Goal: Task Accomplishment & Management: Complete application form

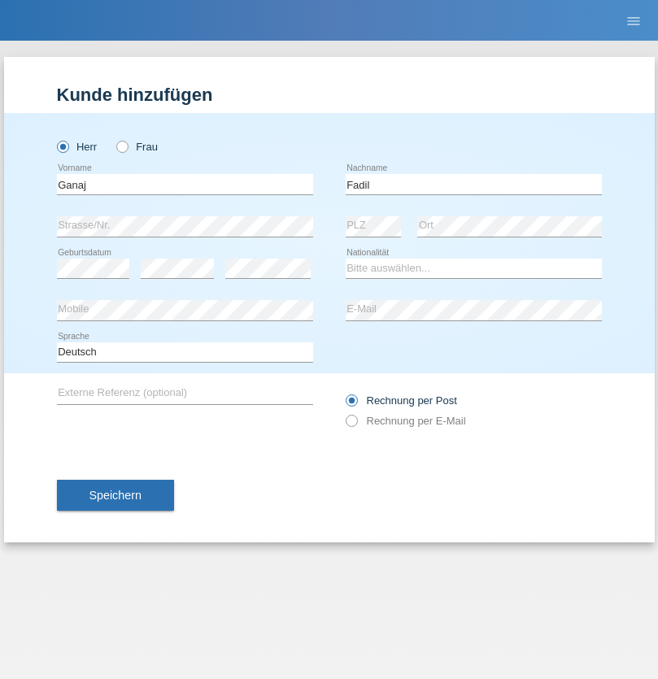
type input "Fadil"
select select "XK"
select select "C"
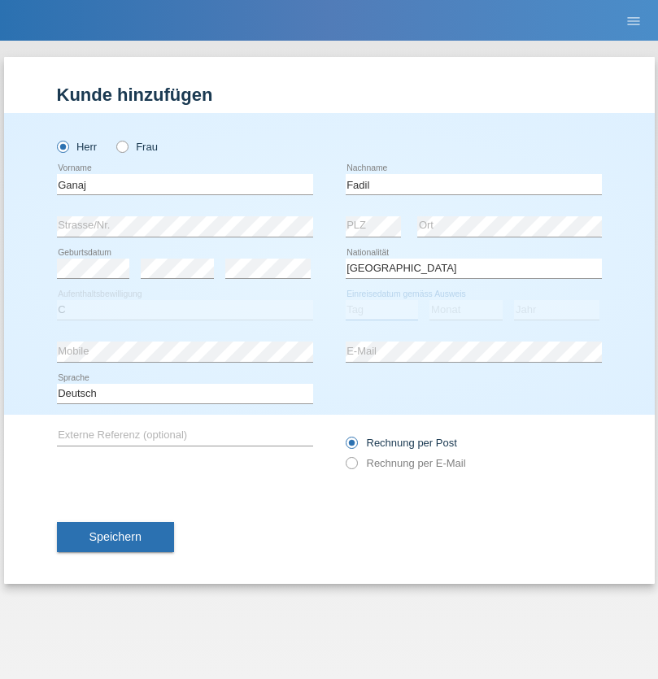
select select "11"
select select "08"
select select "2021"
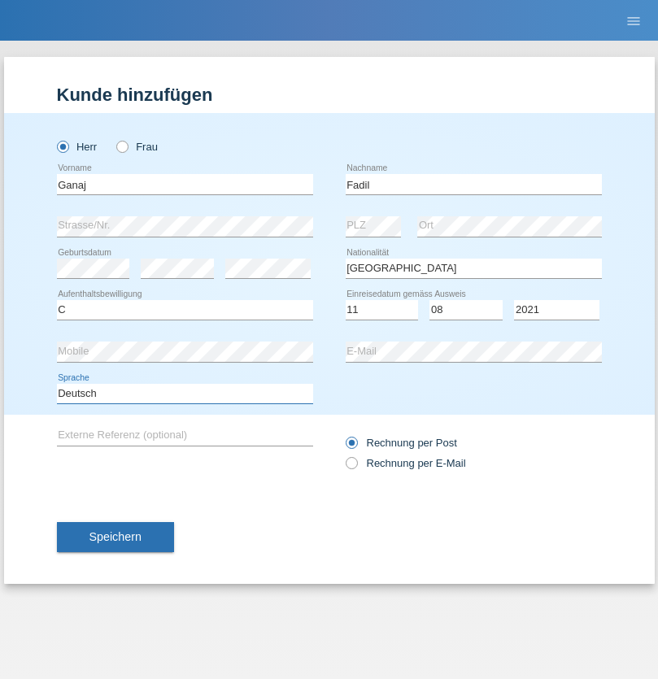
select select "en"
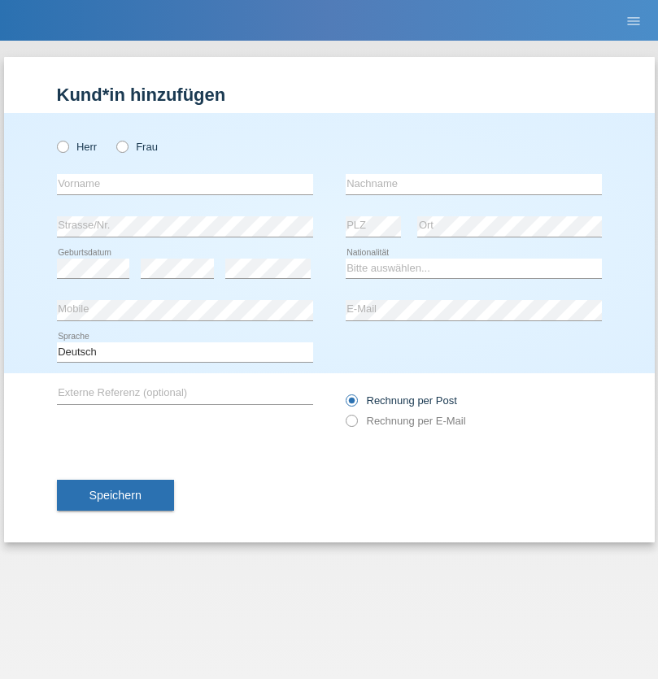
radio input "true"
click at [185, 184] on input "text" at bounding box center [185, 184] width 256 height 20
type input "Ibrahim"
click at [474, 184] on input "text" at bounding box center [474, 184] width 256 height 20
type input "Muja"
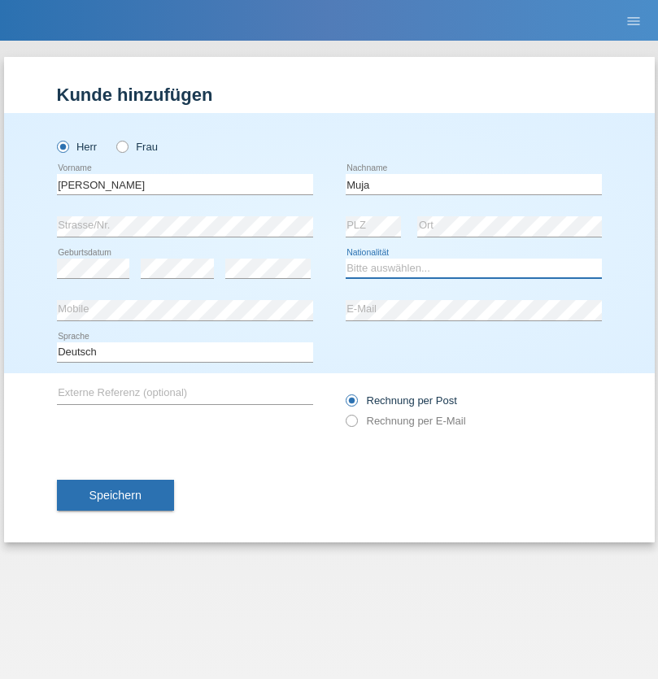
select select "XK"
select select "C"
select select "03"
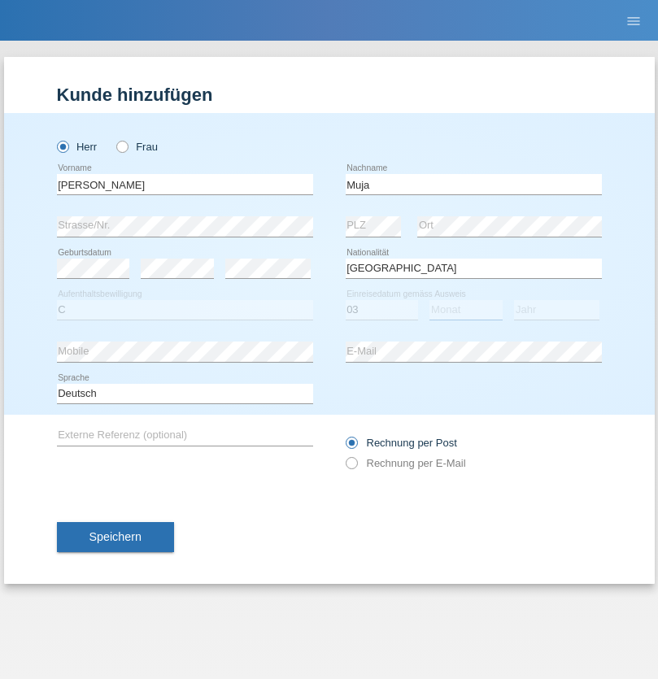
select select "07"
select select "2021"
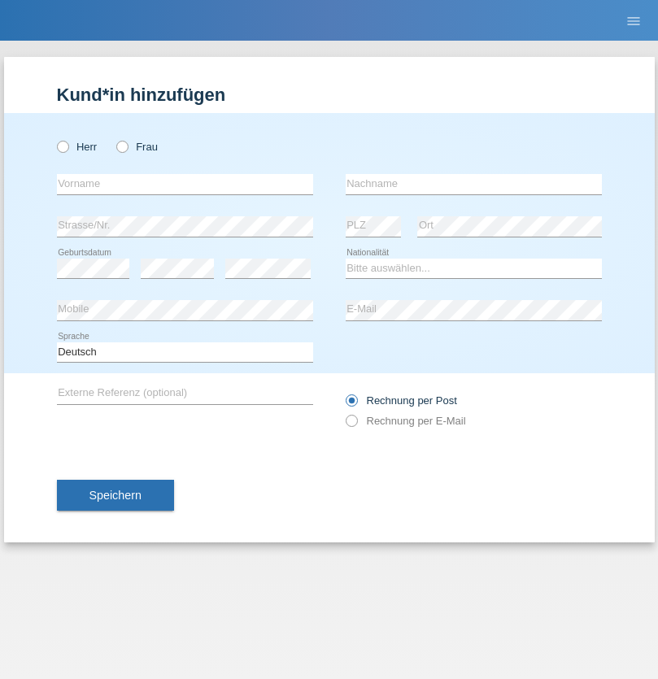
radio input "true"
click at [185, 184] on input "text" at bounding box center [185, 184] width 256 height 20
type input "[PERSON_NAME]"
click at [474, 184] on input "text" at bounding box center [474, 184] width 256 height 20
type input "Berger"
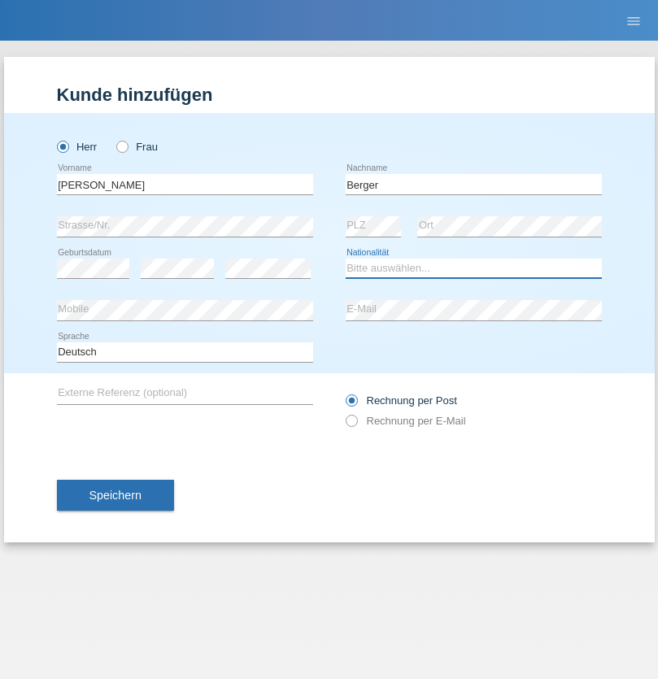
select select "CH"
radio input "true"
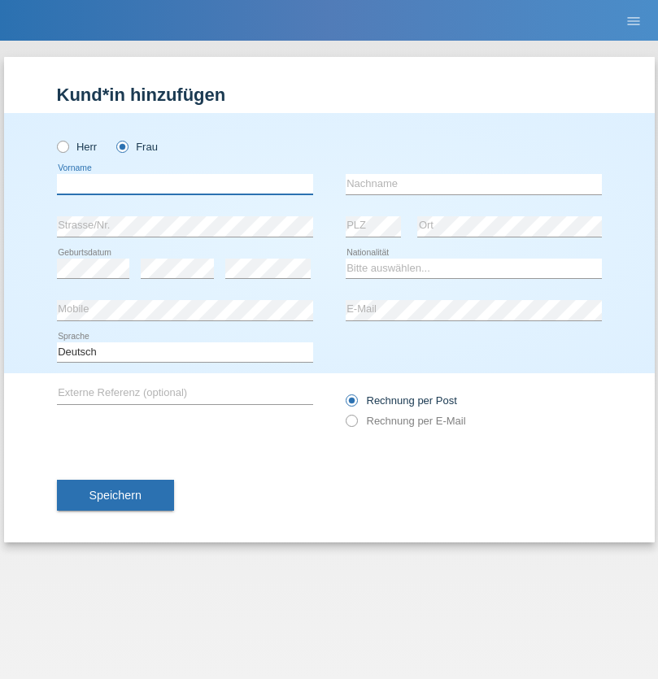
click at [185, 184] on input "text" at bounding box center [185, 184] width 256 height 20
type input "Teixeira da Silva Moço"
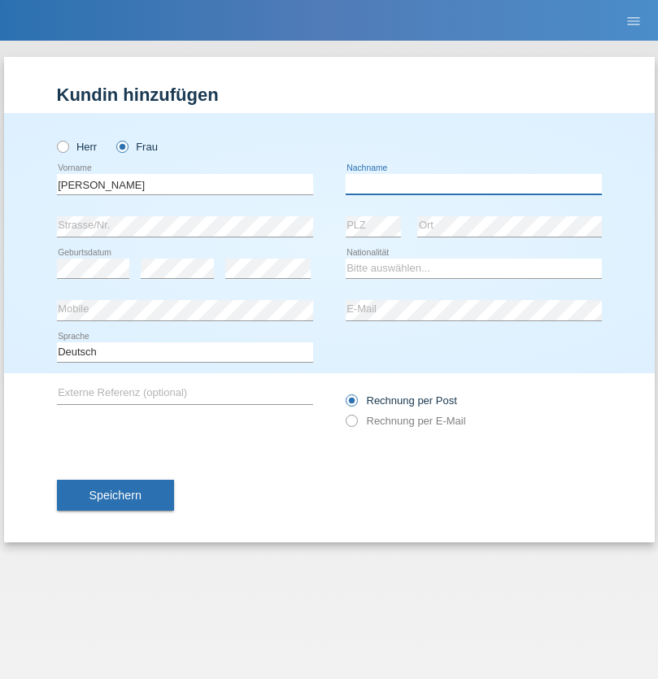
click at [474, 184] on input "text" at bounding box center [474, 184] width 256 height 20
type input "Paula"
select select "PT"
select select "C"
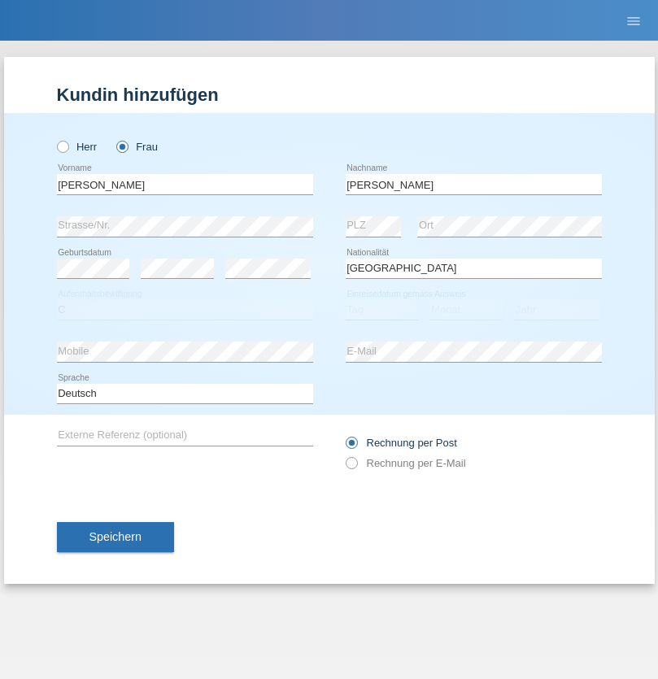
select select "28"
select select "03"
select select "2005"
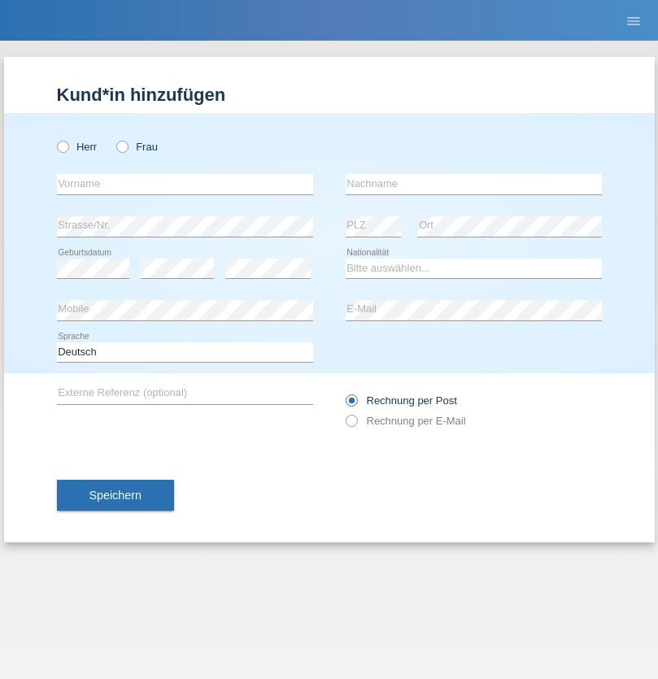
radio input "true"
click at [185, 184] on input "text" at bounding box center [185, 184] width 256 height 20
type input "Momand"
click at [474, 184] on input "text" at bounding box center [474, 184] width 256 height 20
type input "Azmat"
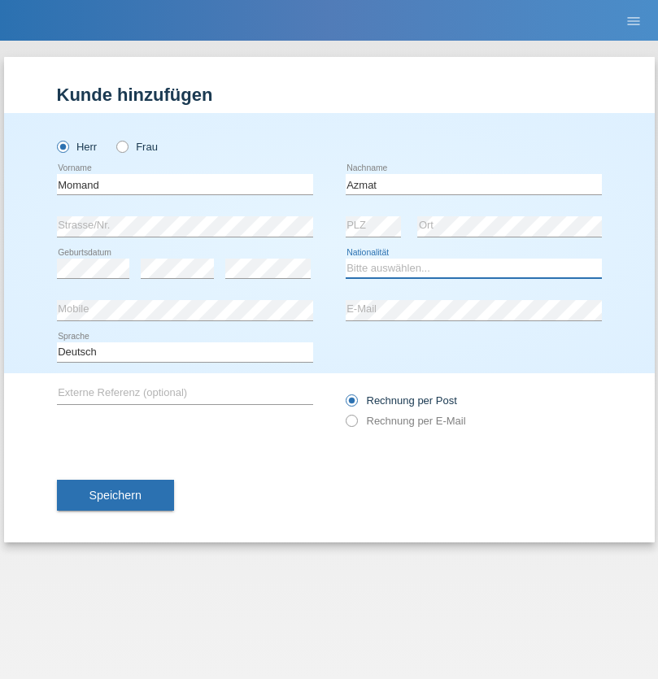
select select "CH"
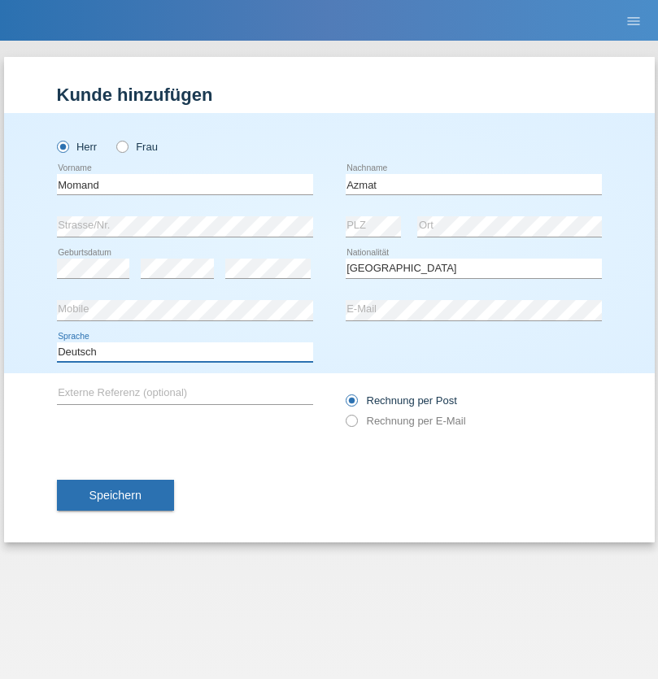
select select "en"
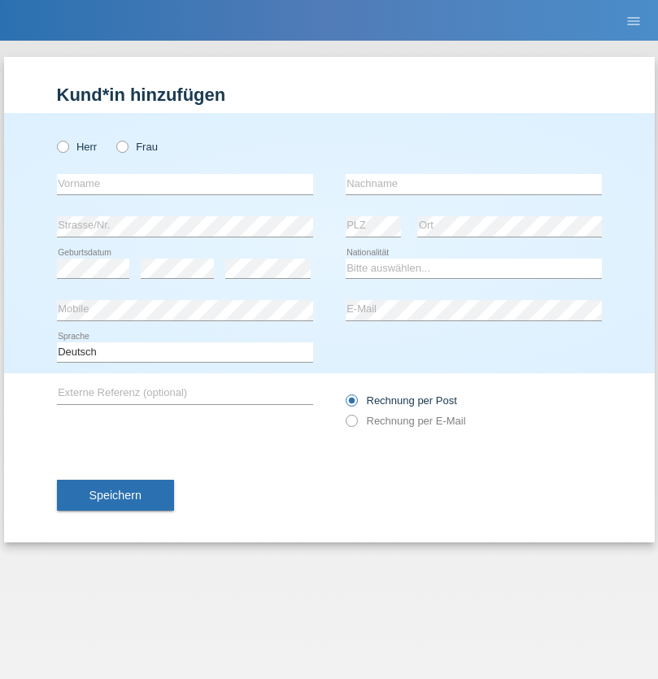
radio input "true"
click at [185, 184] on input "text" at bounding box center [185, 184] width 256 height 20
type input "Allan"
click at [474, 184] on input "text" at bounding box center [474, 184] width 256 height 20
type input "Theurillat"
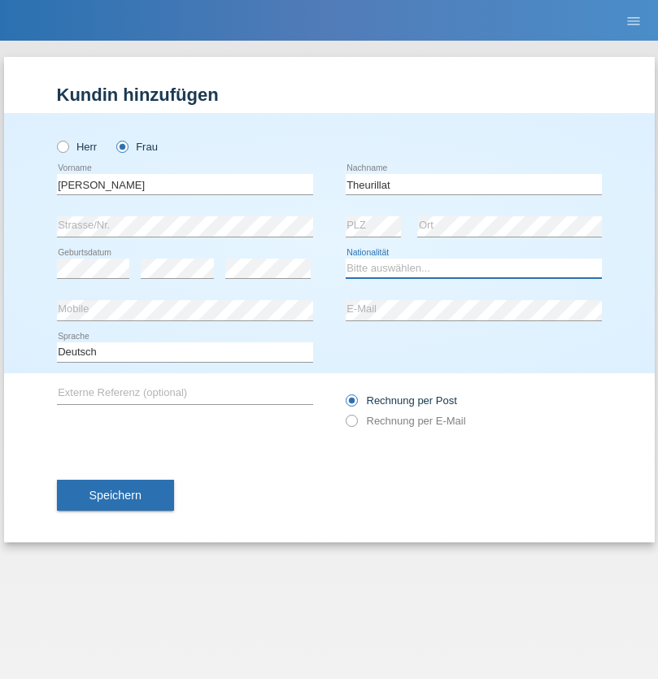
select select "CH"
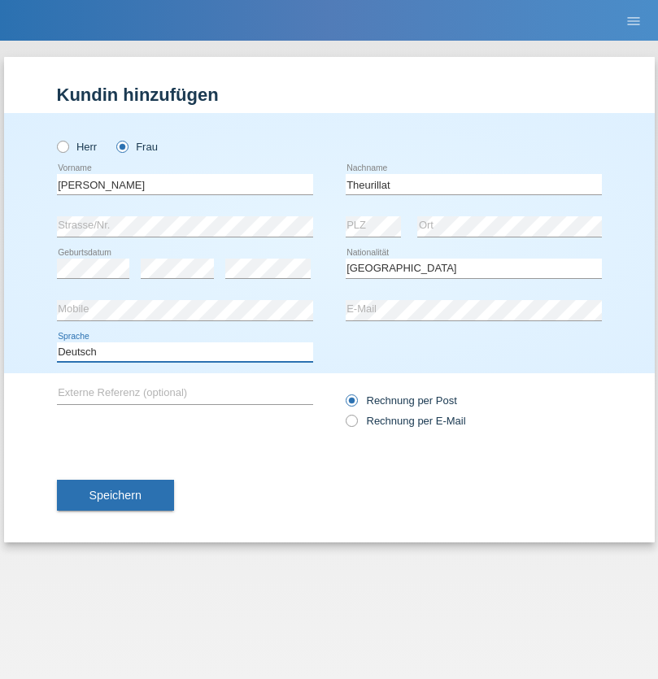
select select "en"
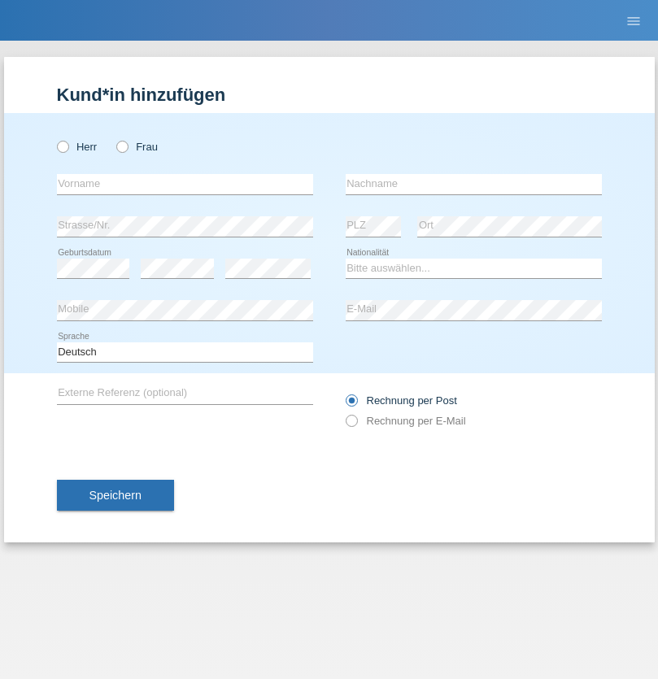
radio input "true"
click at [185, 184] on input "text" at bounding box center [185, 184] width 256 height 20
type input "Jack"
click at [474, 184] on input "text" at bounding box center [474, 184] width 256 height 20
type input "Graf"
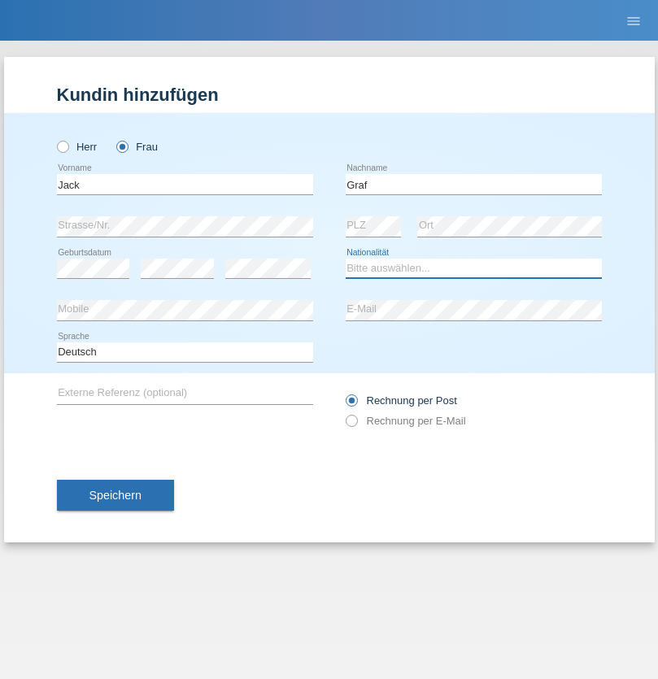
select select "CH"
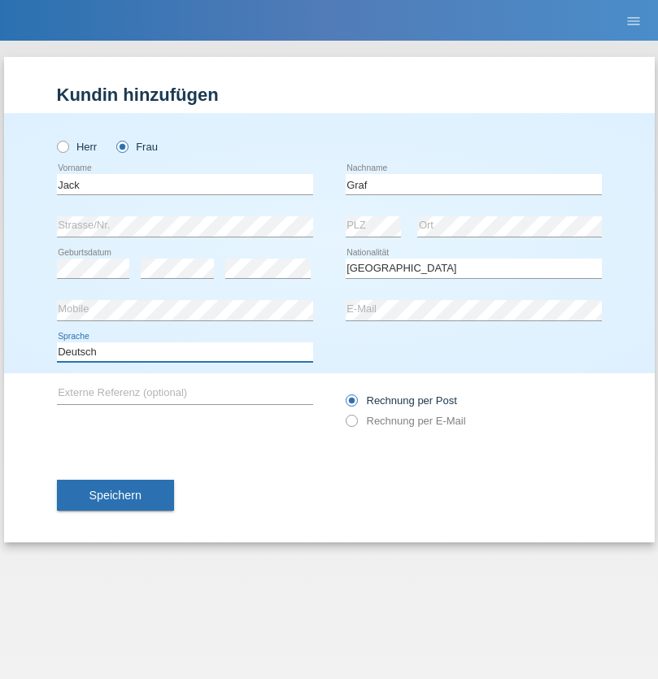
select select "en"
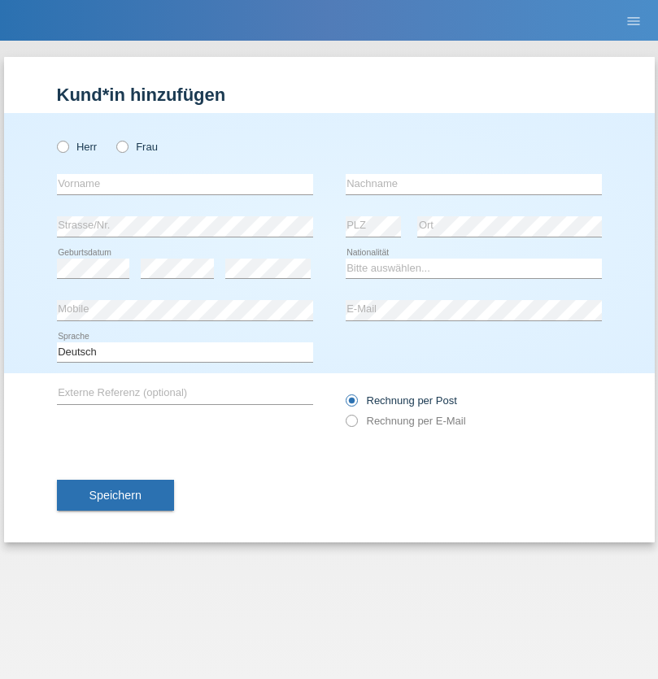
radio input "true"
click at [185, 184] on input "text" at bounding box center [185, 184] width 256 height 20
type input "Teklay"
click at [474, 184] on input "text" at bounding box center [474, 184] width 256 height 20
type input "Fiori"
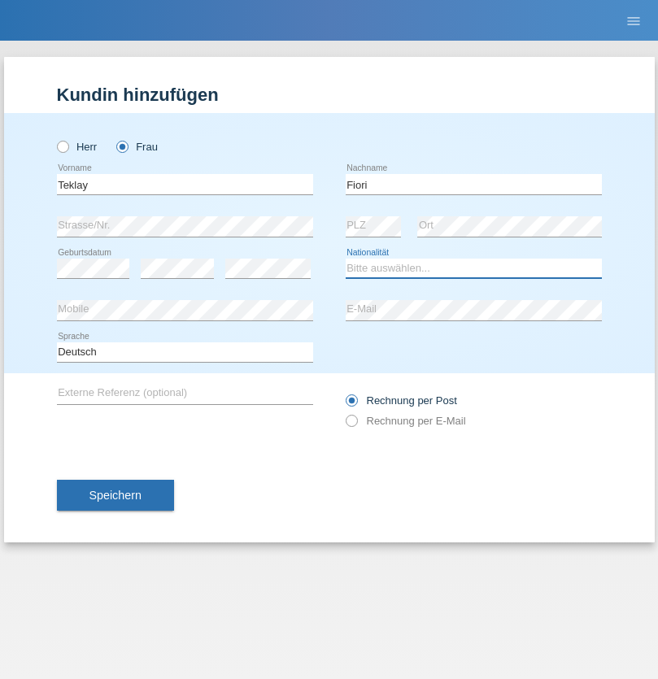
select select "ER"
select select "C"
select select "11"
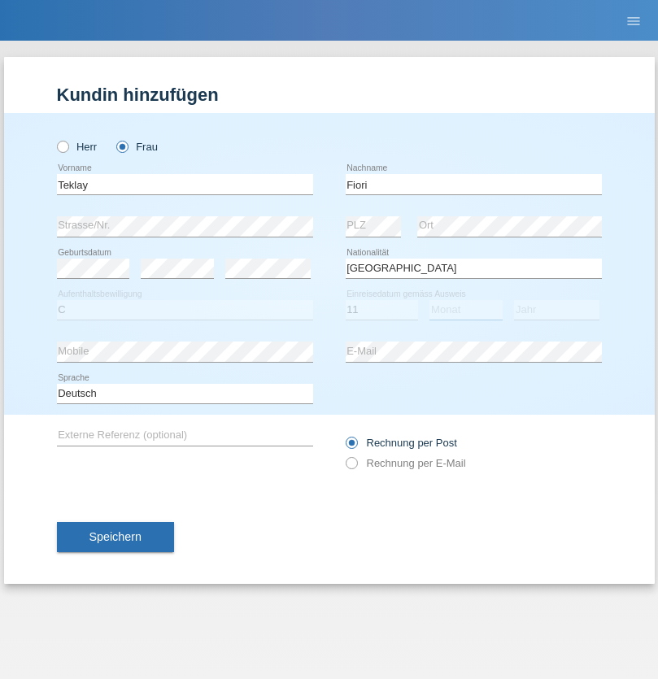
select select "08"
select select "2021"
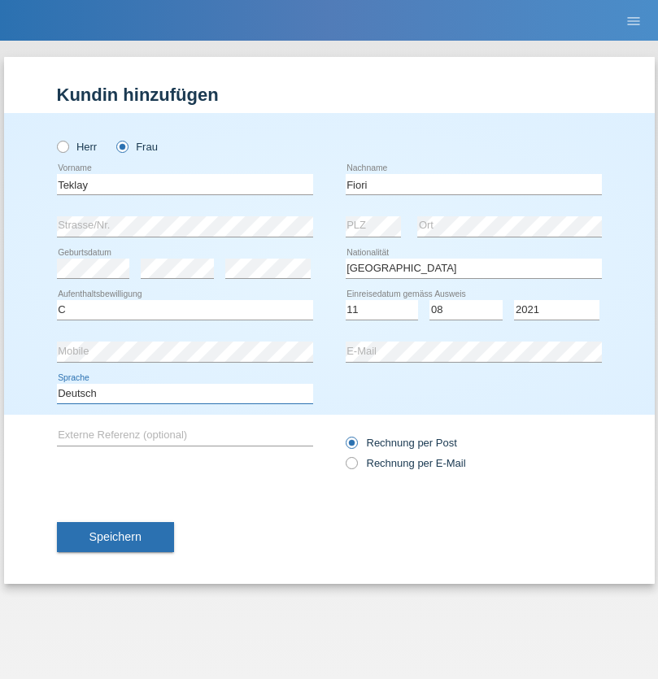
select select "en"
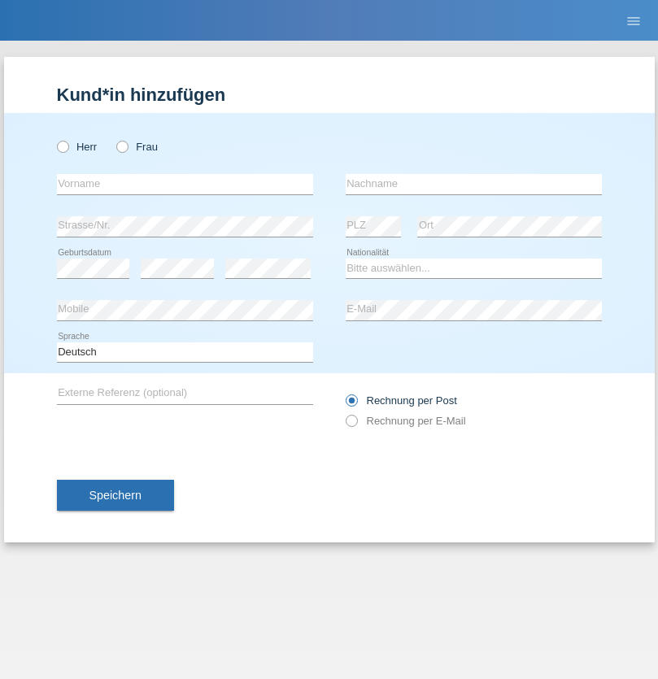
radio input "true"
click at [185, 184] on input "text" at bounding box center [185, 184] width 256 height 20
type input "Sadia"
click at [474, 184] on input "text" at bounding box center [474, 184] width 256 height 20
type input "Nejmaoui"
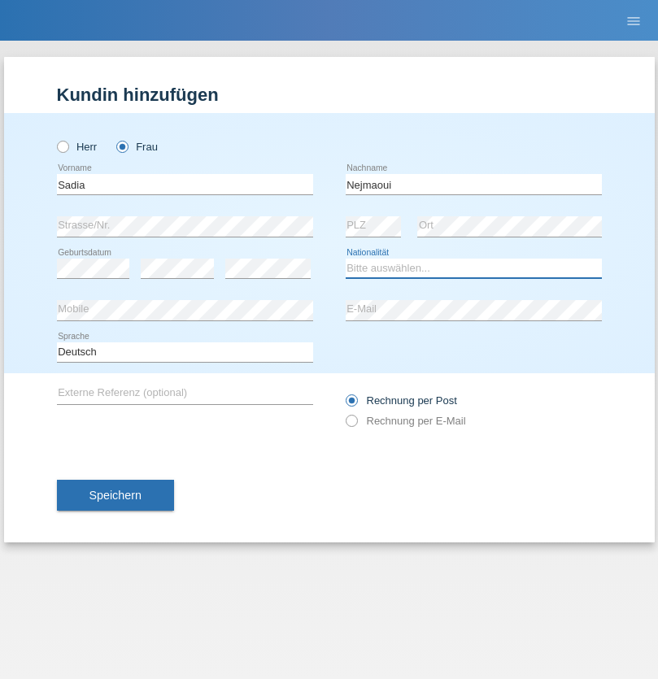
select select "MA"
select select "C"
select select "01"
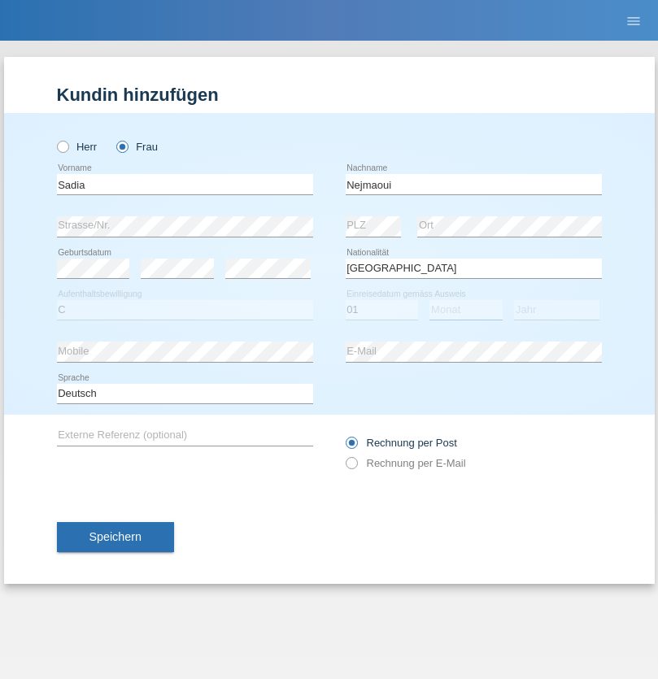
select select "06"
select select "1964"
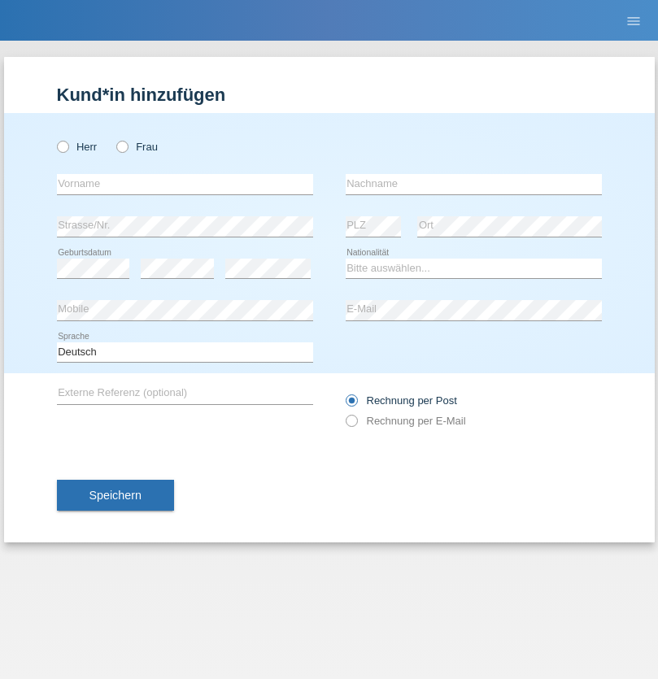
radio input "true"
click at [185, 184] on input "text" at bounding box center [185, 184] width 256 height 20
type input "Carlos"
click at [474, 184] on input "text" at bounding box center [474, 184] width 256 height 20
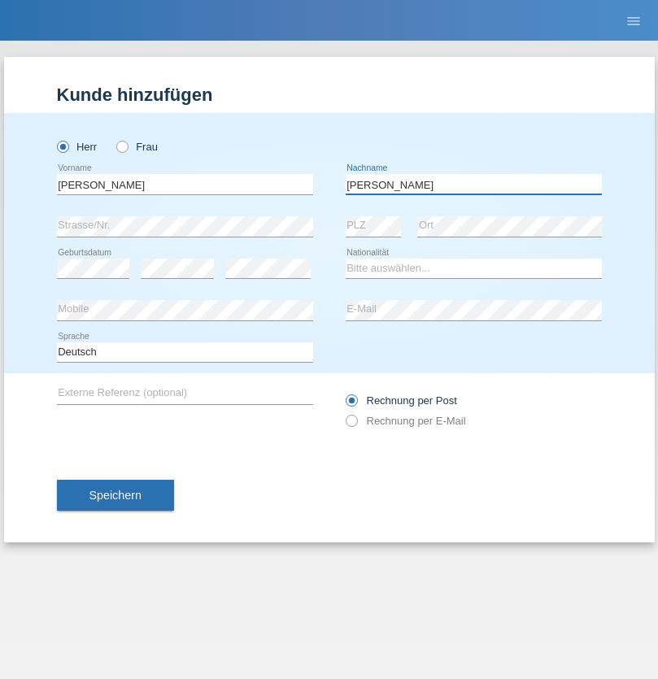
type input "Nobrega"
select select "CH"
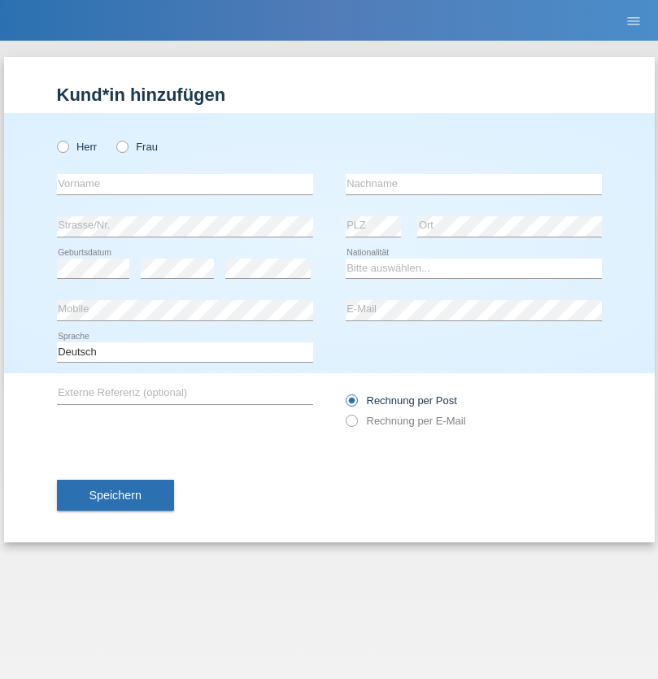
radio input "true"
click at [185, 184] on input "text" at bounding box center [185, 184] width 256 height 20
type input "Thivagaran"
click at [474, 184] on input "text" at bounding box center [474, 184] width 256 height 20
type input "Selvanayagam"
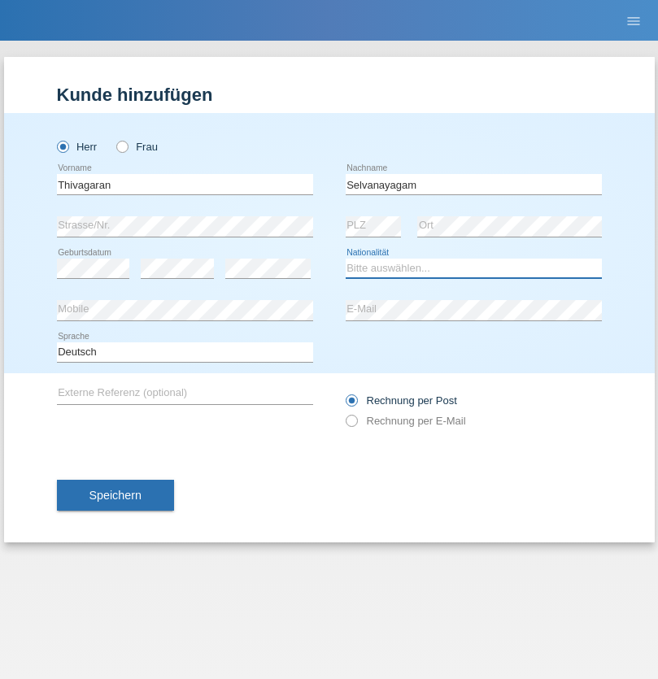
select select "LK"
select select "C"
select select "23"
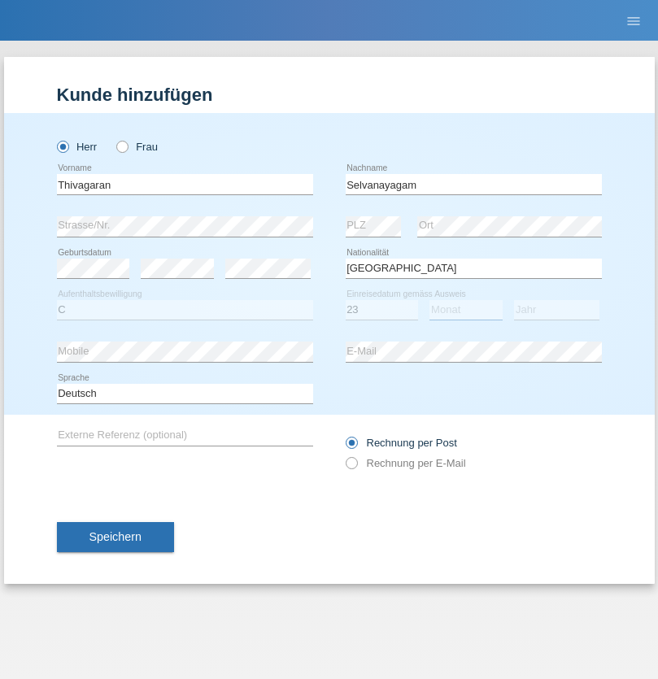
select select "03"
select select "2021"
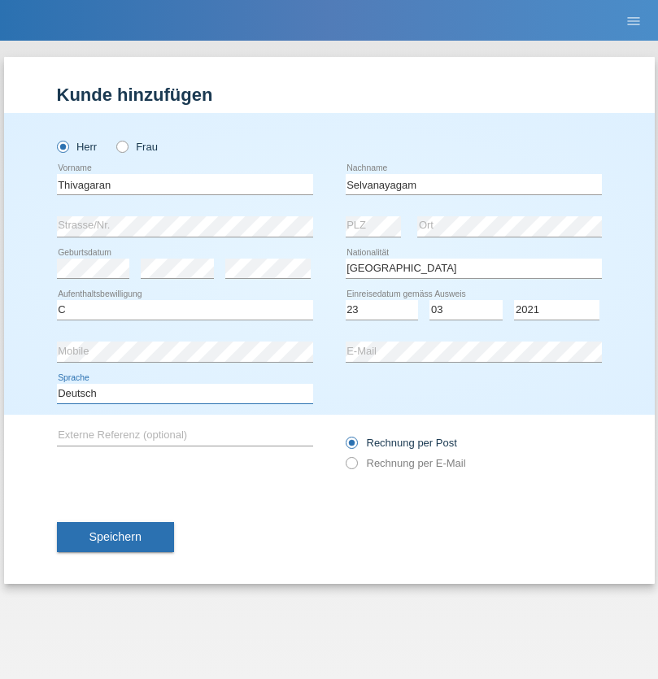
select select "en"
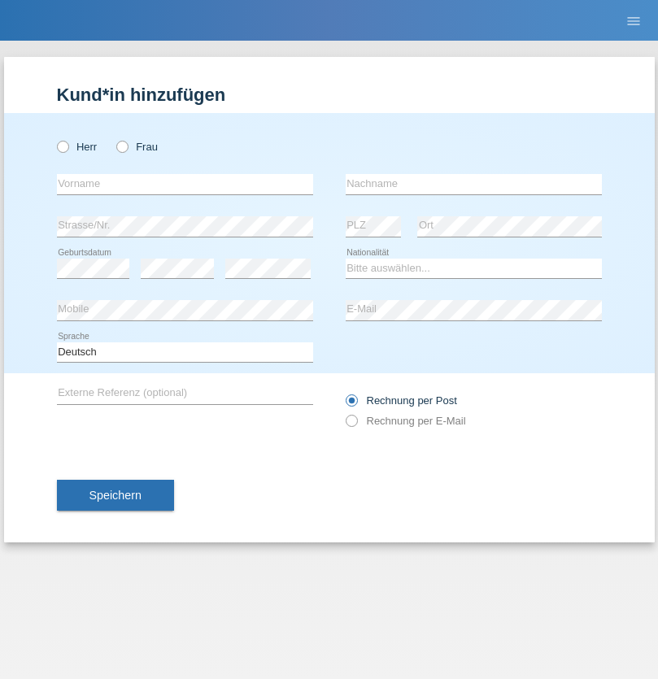
radio input "true"
click at [185, 184] on input "text" at bounding box center [185, 184] width 256 height 20
type input "[PERSON_NAME]"
click at [474, 184] on input "text" at bounding box center [474, 184] width 256 height 20
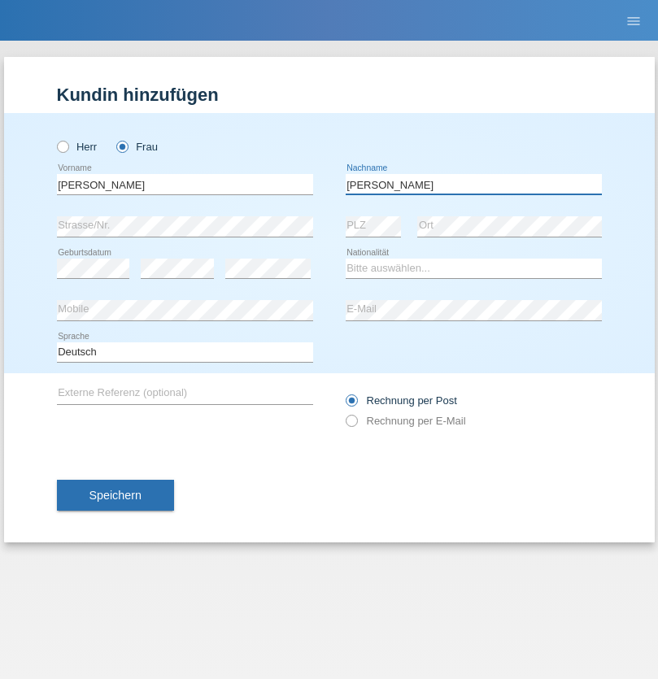
type input "[PERSON_NAME]"
select select "CH"
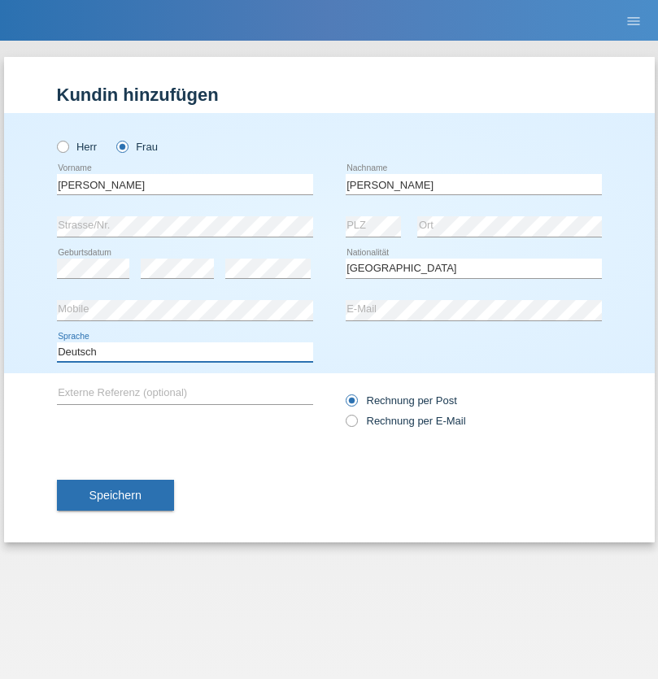
select select "en"
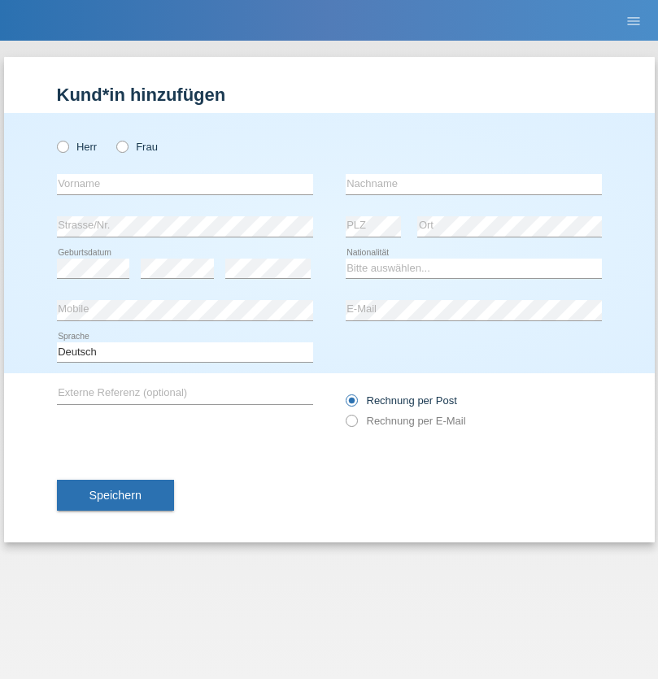
radio input "true"
click at [185, 184] on input "text" at bounding box center [185, 184] width 256 height 20
type input "Tymur"
click at [474, 184] on input "text" at bounding box center [474, 184] width 256 height 20
type input "Hunderchuk"
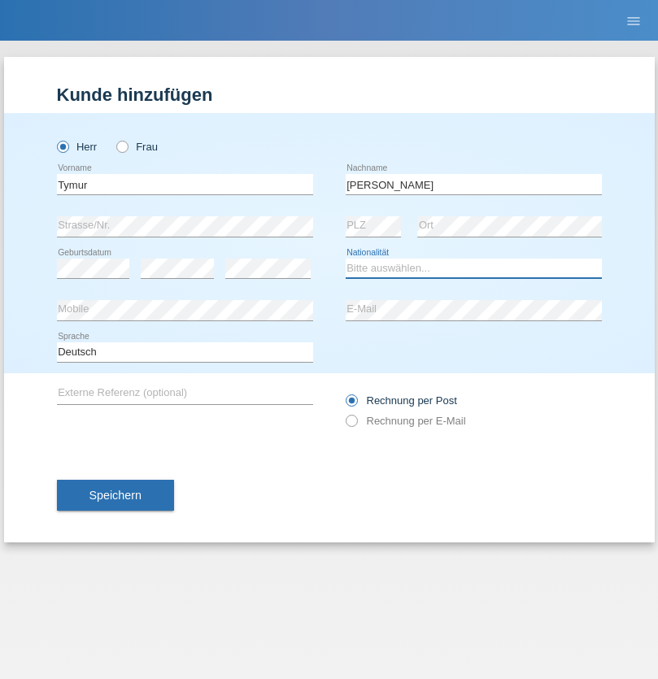
select select "UA"
select select "C"
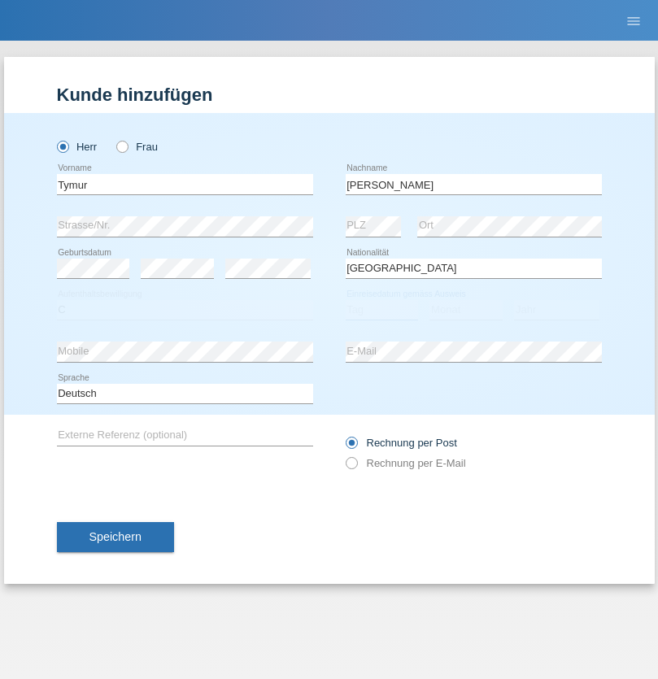
select select "20"
select select "08"
select select "2021"
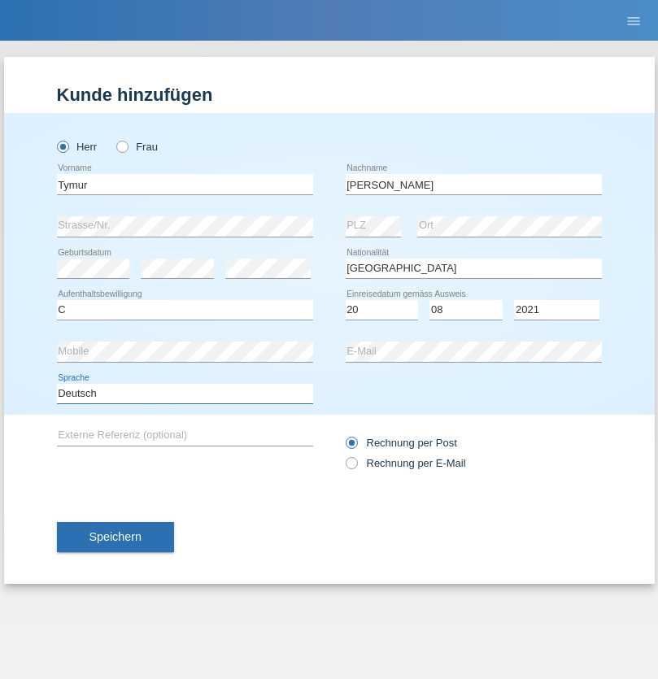
select select "en"
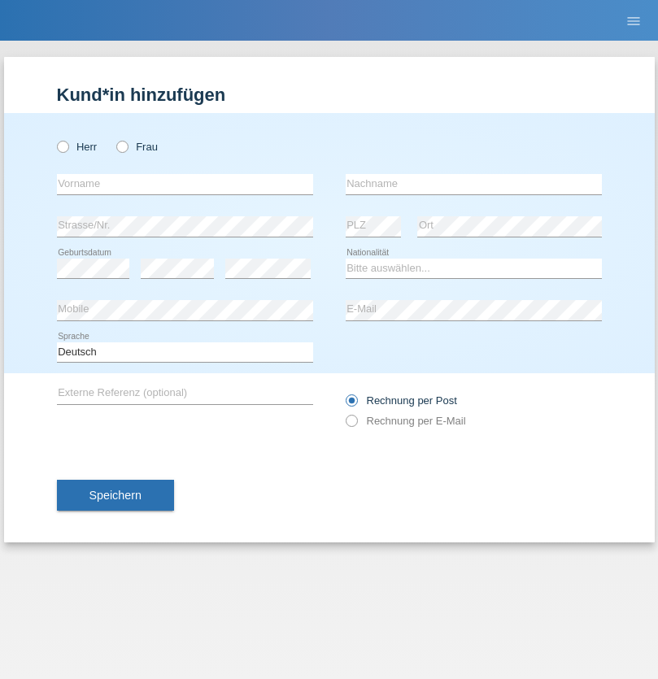
radio input "true"
click at [185, 184] on input "text" at bounding box center [185, 184] width 256 height 20
type input "Tymur"
click at [474, 184] on input "text" at bounding box center [474, 184] width 256 height 20
type input "Hunderchuj"
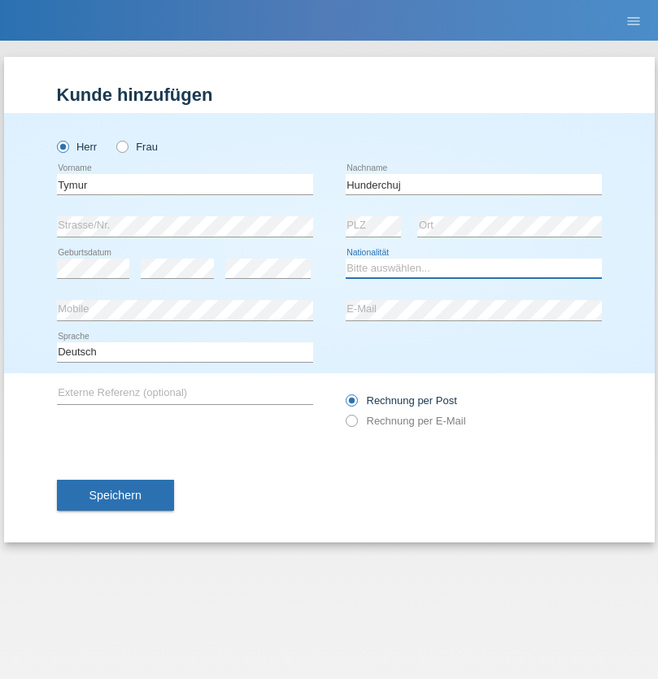
select select "UA"
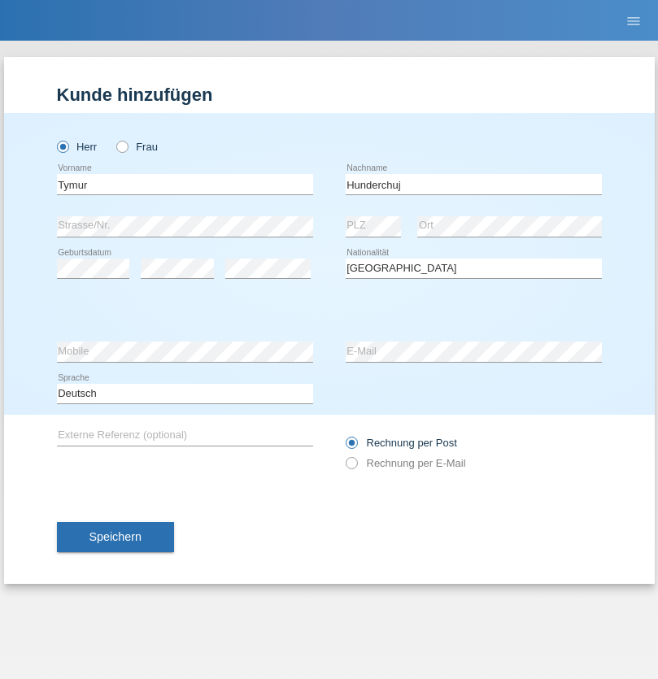
select select "C"
select select "20"
select select "08"
select select "2021"
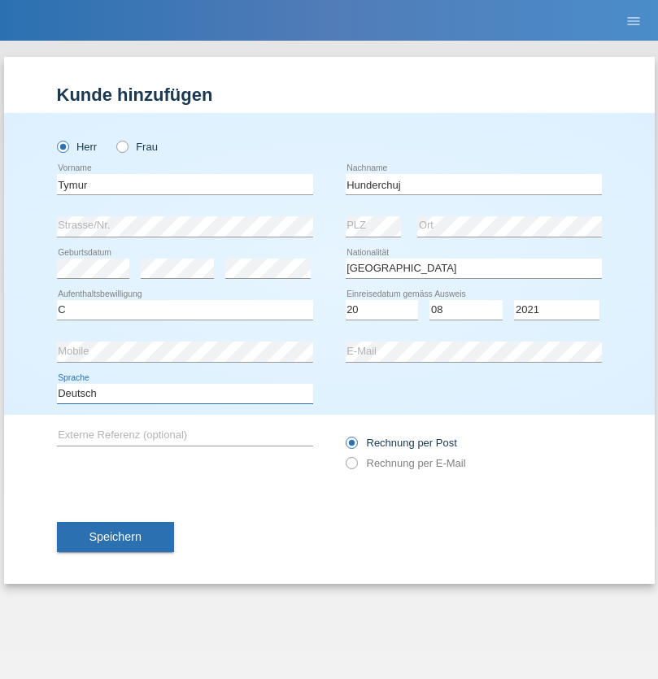
select select "en"
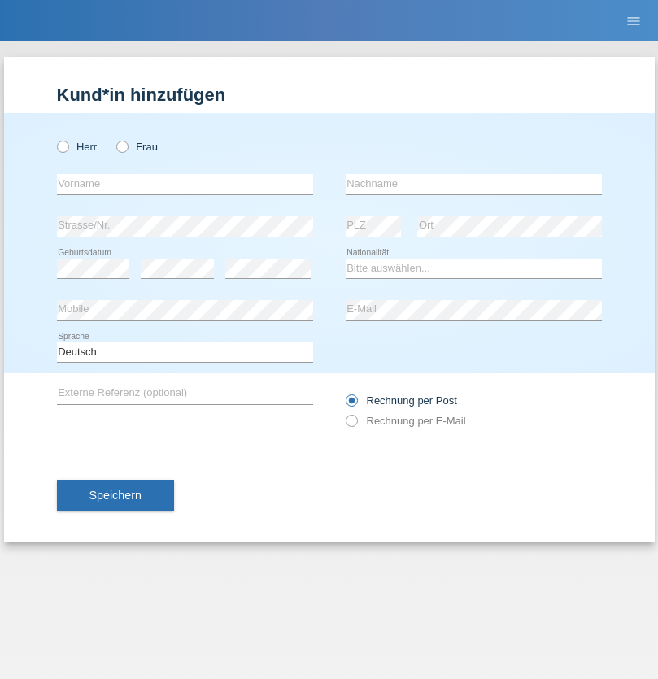
radio input "true"
click at [185, 184] on input "text" at bounding box center [185, 184] width 256 height 20
type input "Dominik"
click at [474, 184] on input "text" at bounding box center [474, 184] width 256 height 20
type input "Tropp"
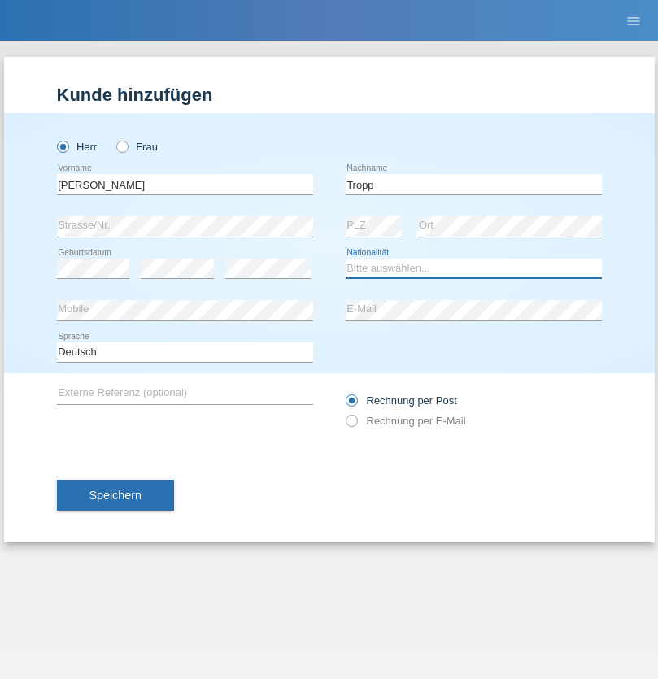
select select "SK"
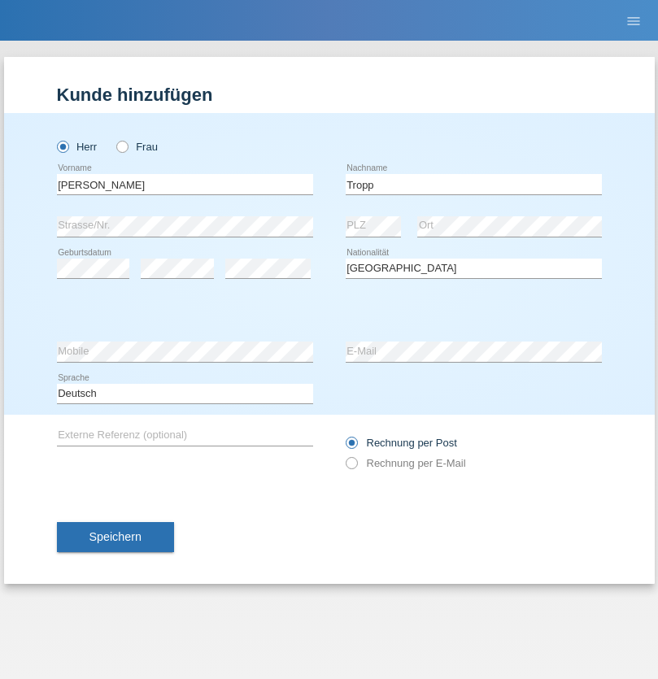
select select "C"
select select "11"
select select "08"
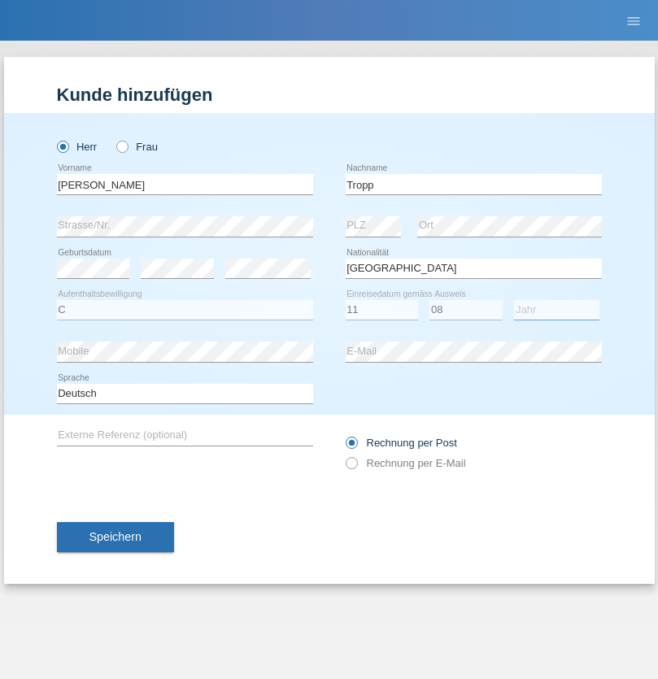
select select "2021"
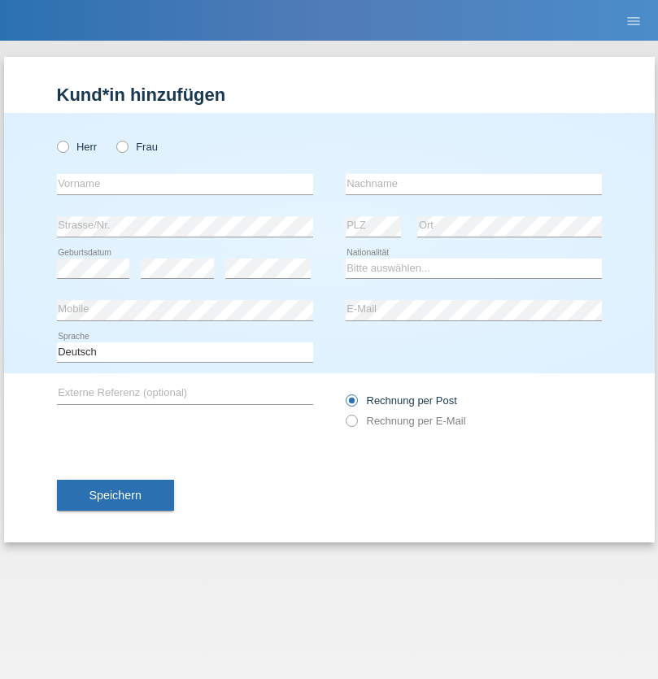
radio input "true"
click at [185, 184] on input "text" at bounding box center [185, 184] width 256 height 20
type input "[PERSON_NAME]"
click at [474, 184] on input "text" at bounding box center [474, 184] width 256 height 20
type input "Ringle"
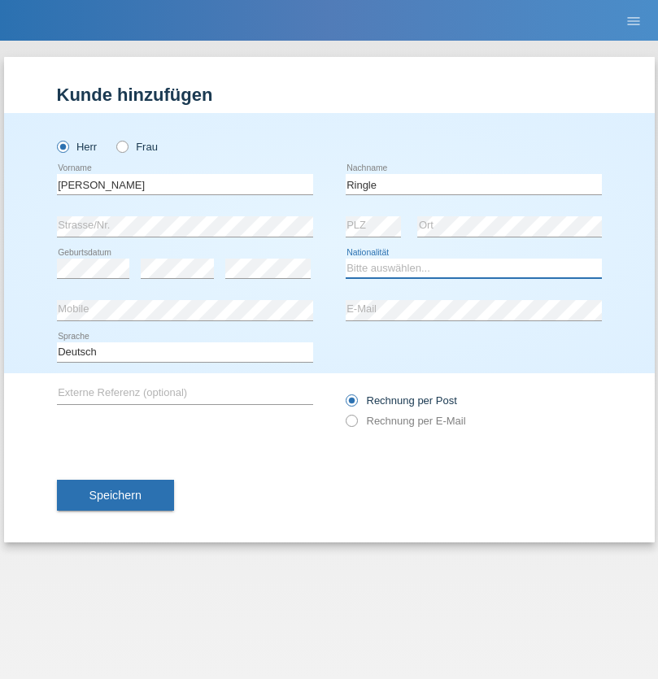
select select "DE"
select select "C"
select select "06"
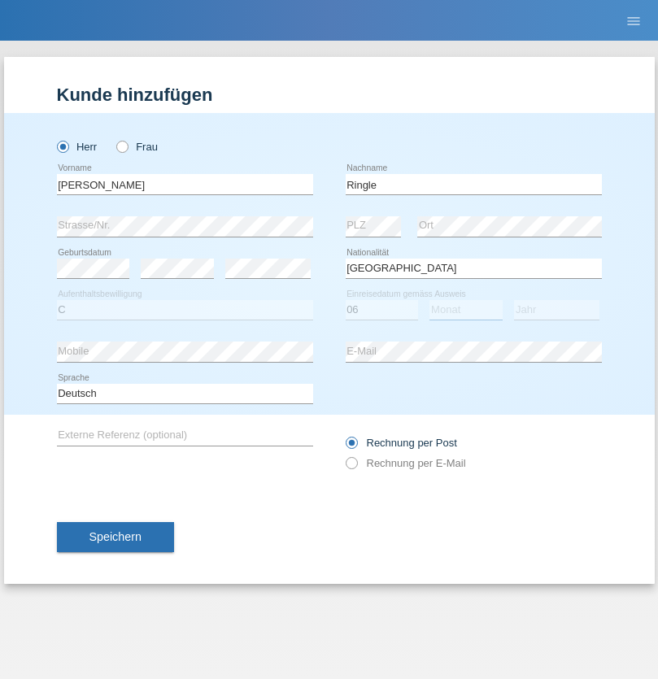
select select "01"
select select "2021"
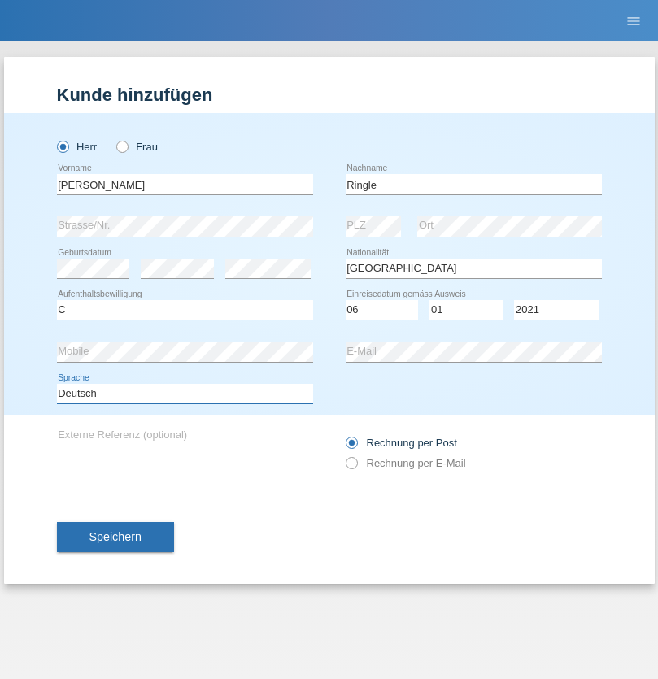
select select "en"
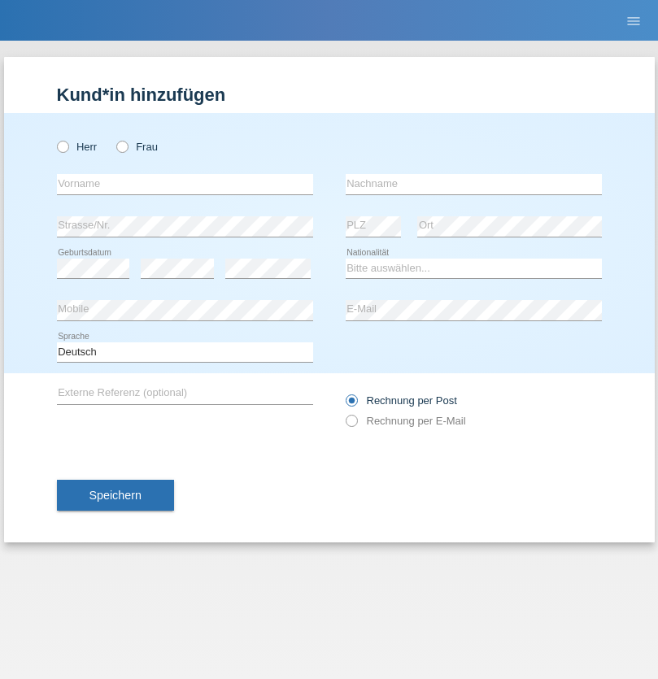
radio input "true"
click at [185, 184] on input "text" at bounding box center [185, 184] width 256 height 20
type input "Junior"
click at [474, 184] on input "text" at bounding box center [474, 184] width 256 height 20
type input "Mauricio"
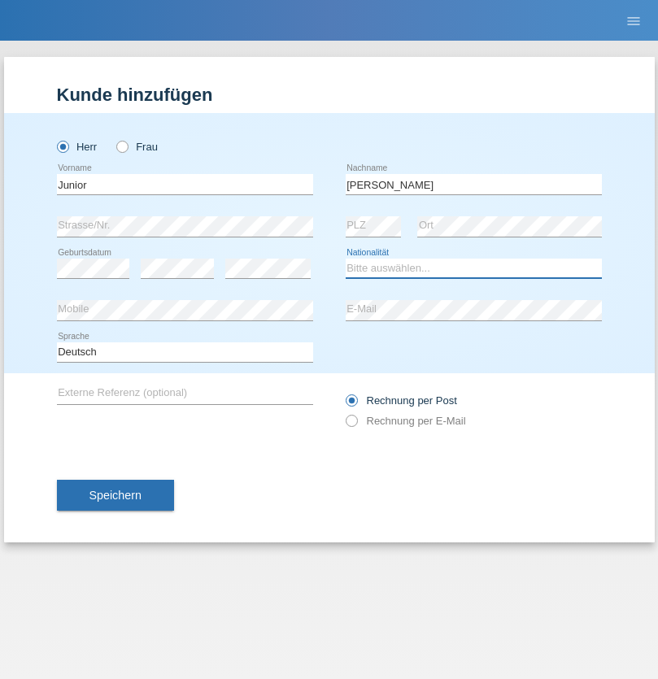
select select "CH"
radio input "true"
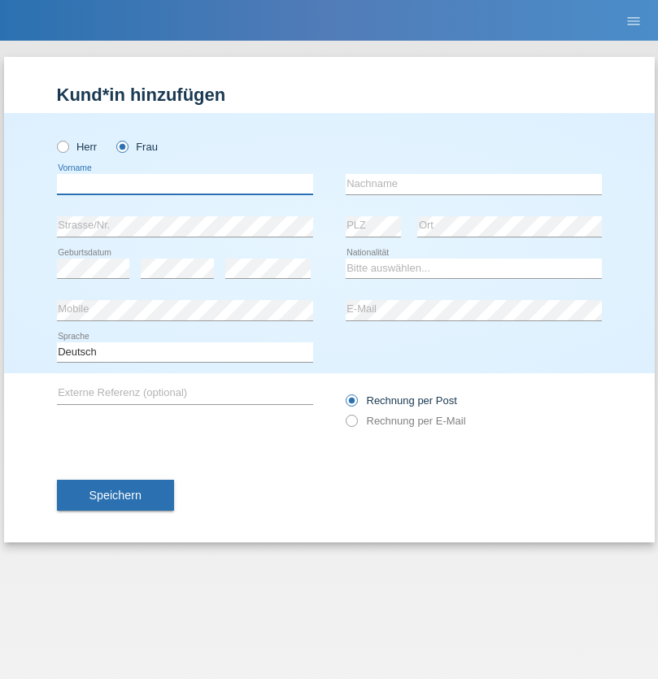
click at [185, 184] on input "text" at bounding box center [185, 184] width 256 height 20
type input "Maria Fernanda"
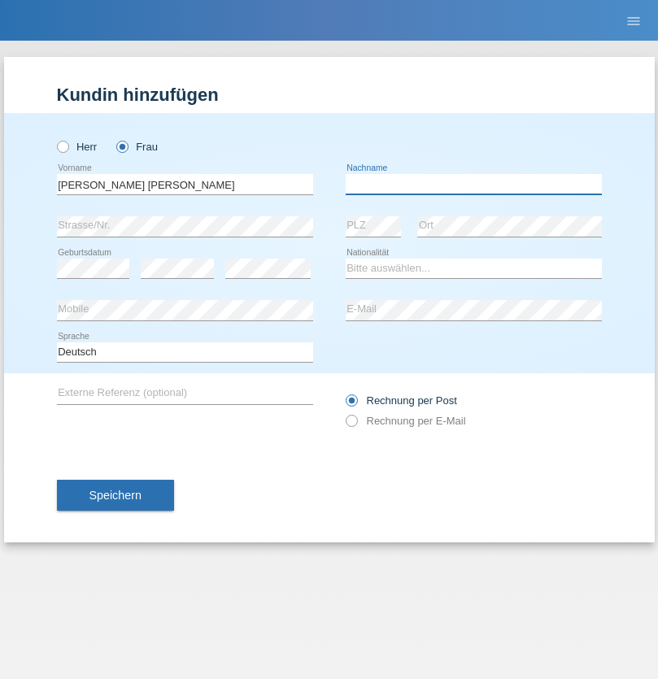
click at [474, 184] on input "text" at bounding box center [474, 184] width 256 height 20
type input "Knusel Campillo"
select select "CH"
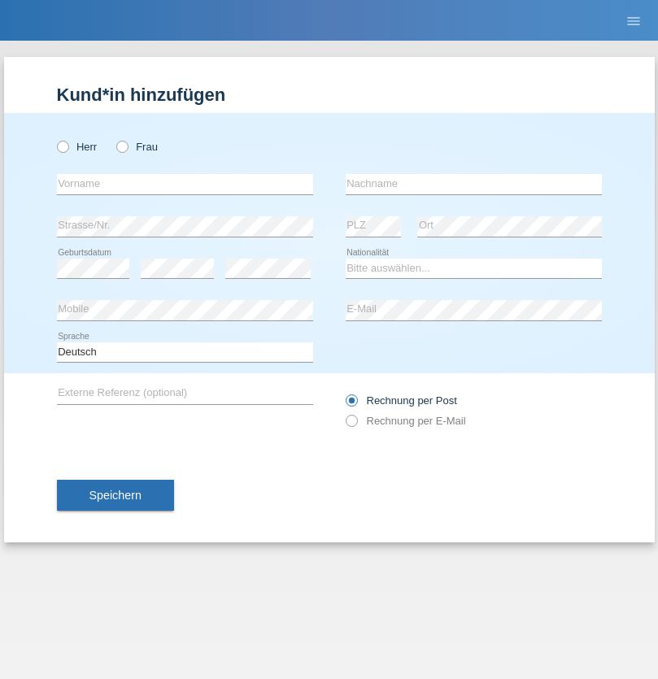
radio input "true"
click at [185, 184] on input "text" at bounding box center [185, 184] width 256 height 20
type input "Beqiri"
click at [474, 184] on input "text" at bounding box center [474, 184] width 256 height 20
type input "Shpresa"
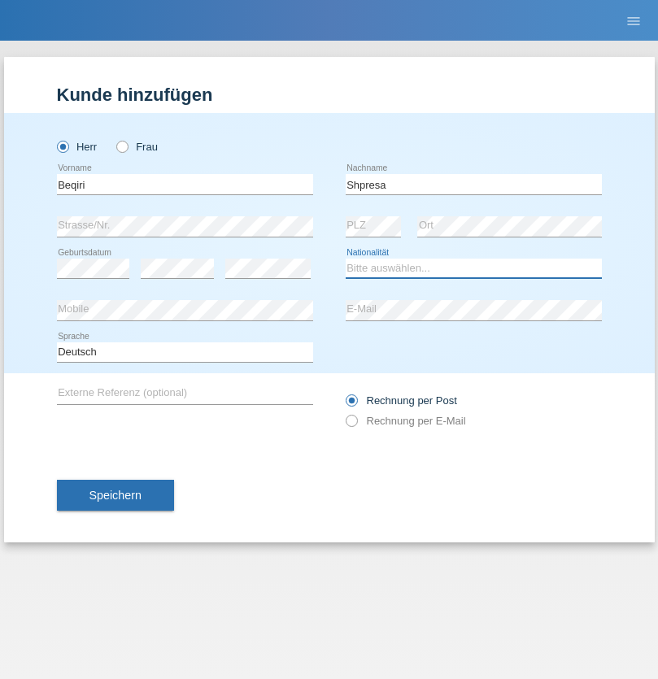
select select "XK"
select select "C"
select select "08"
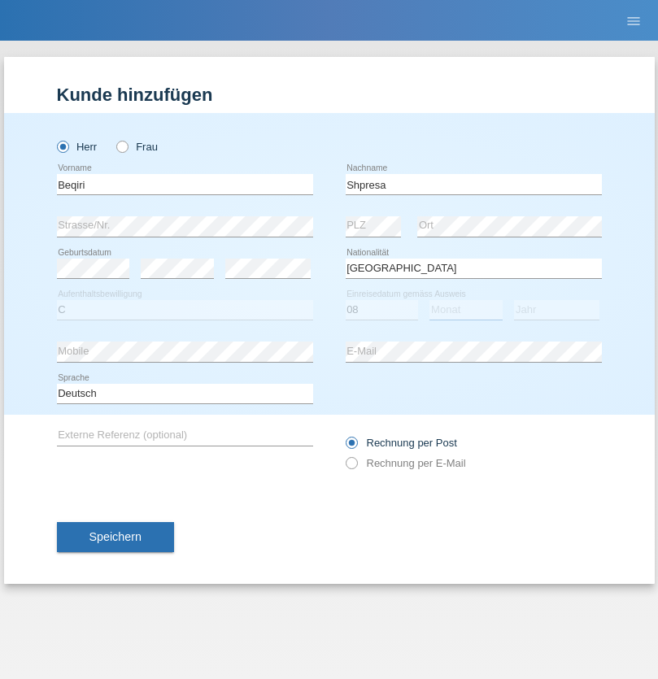
select select "02"
select select "1979"
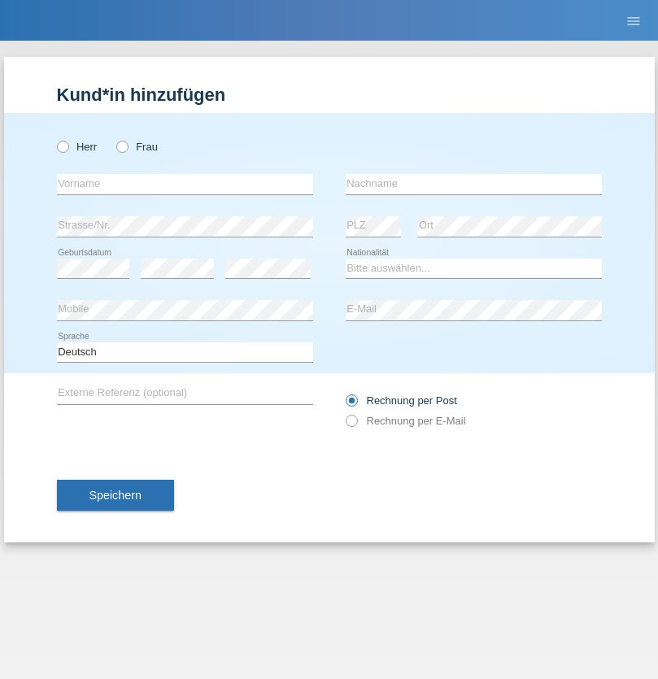
radio input "true"
click at [185, 184] on input "text" at bounding box center [185, 184] width 256 height 20
type input "[PERSON_NAME]"
click at [474, 184] on input "text" at bounding box center [474, 184] width 256 height 20
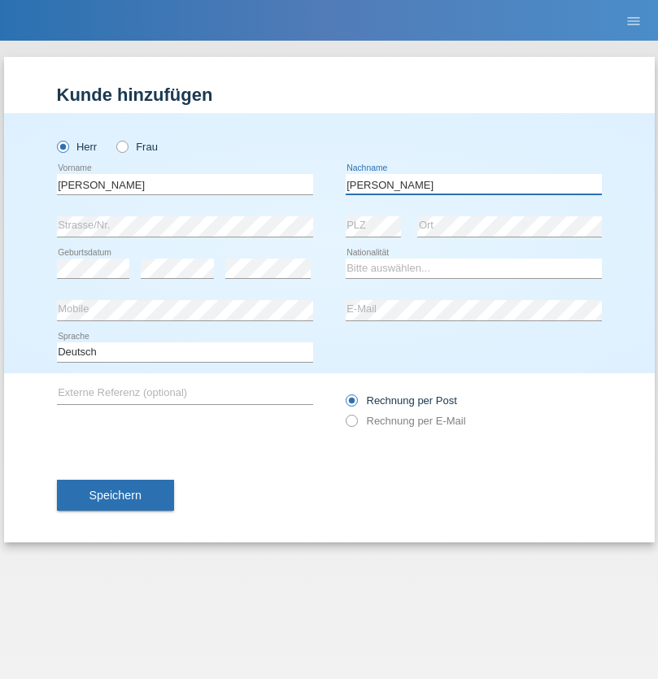
type input "[PERSON_NAME]"
select select "CH"
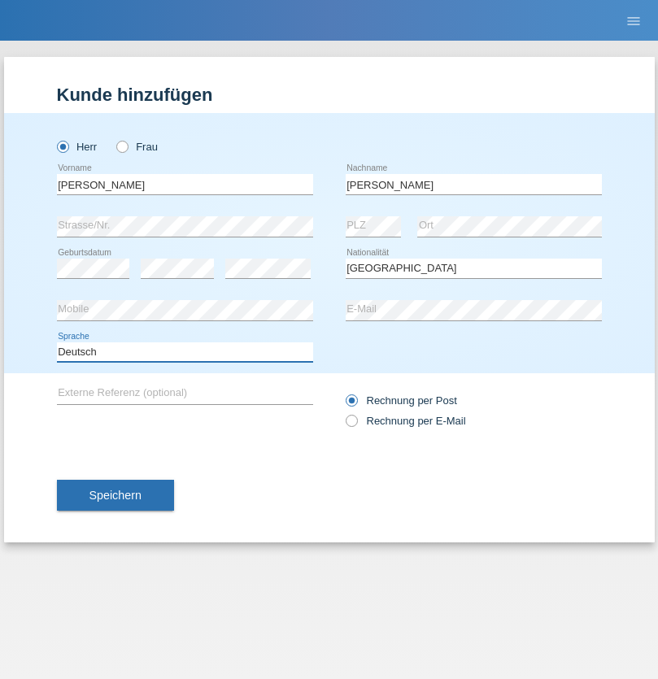
select select "en"
